Goal: Information Seeking & Learning: Find specific fact

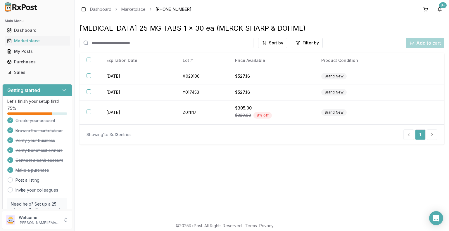
click at [141, 43] on input "search" at bounding box center [166, 43] width 174 height 11
type input "***"
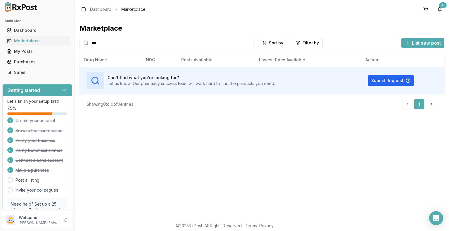
click at [111, 43] on input "***" at bounding box center [166, 43] width 174 height 11
type input "*"
